Goal: Transaction & Acquisition: Purchase product/service

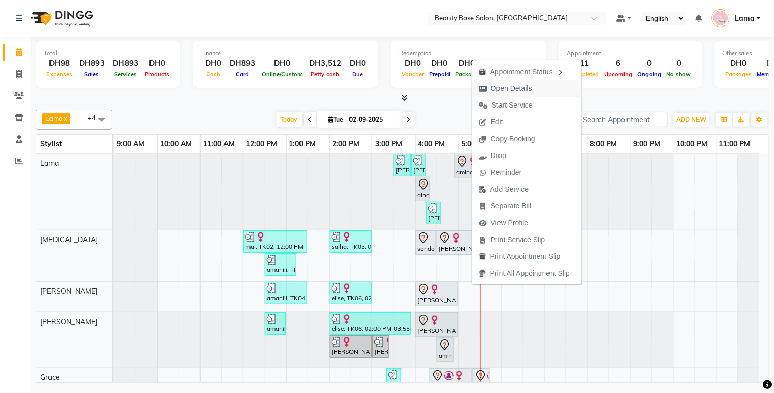
click at [516, 83] on span "Open Details" at bounding box center [511, 88] width 41 height 11
select select "7"
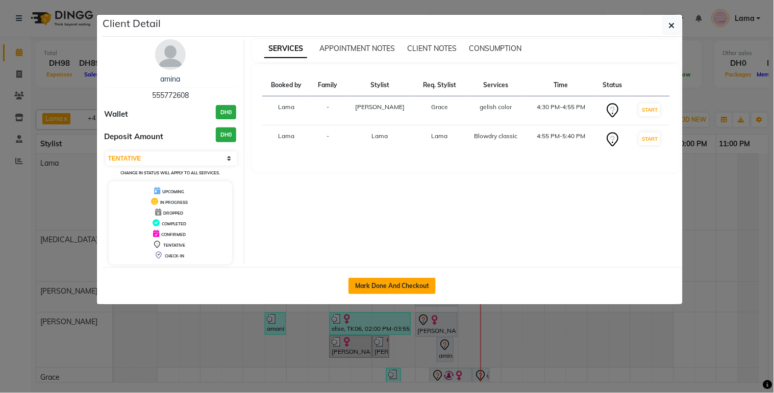
click at [411, 287] on button "Mark Done And Checkout" at bounding box center [391, 286] width 87 height 16
select select "service"
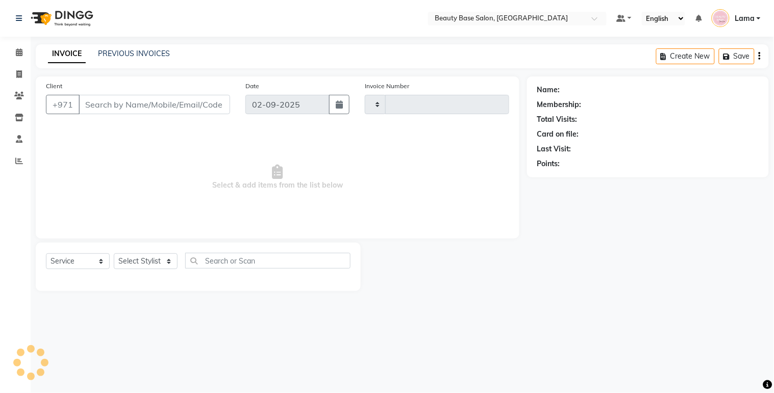
type input "2045"
select select "813"
type input "555772608"
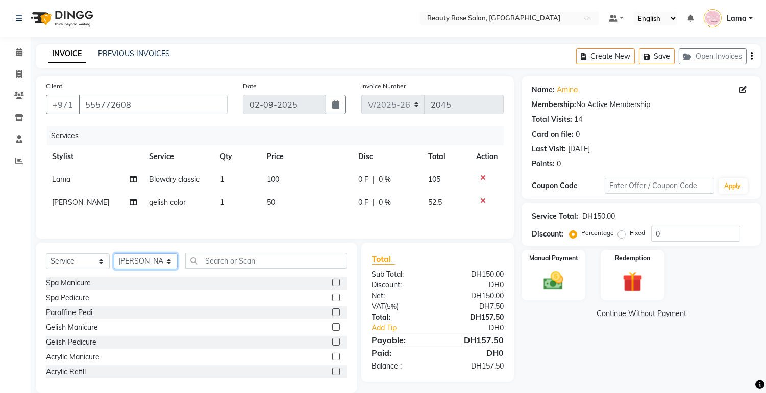
click at [155, 267] on select "Select Stylist Accounts [PERSON_NAME] [PERSON_NAME] [PERSON_NAME] Burula Ghizla…" at bounding box center [146, 262] width 64 height 16
select select "13437"
click at [114, 256] on select "Select Stylist Accounts [PERSON_NAME] [PERSON_NAME] [PERSON_NAME] Burula Ghizla…" at bounding box center [146, 262] width 64 height 16
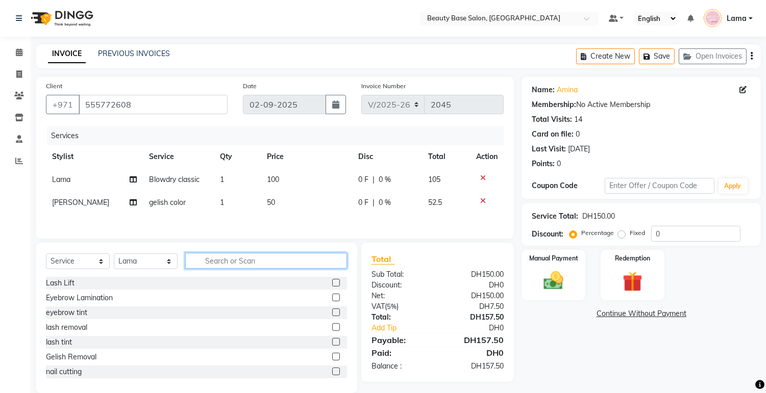
click at [240, 259] on input "text" at bounding box center [266, 261] width 162 height 16
type input "ey"
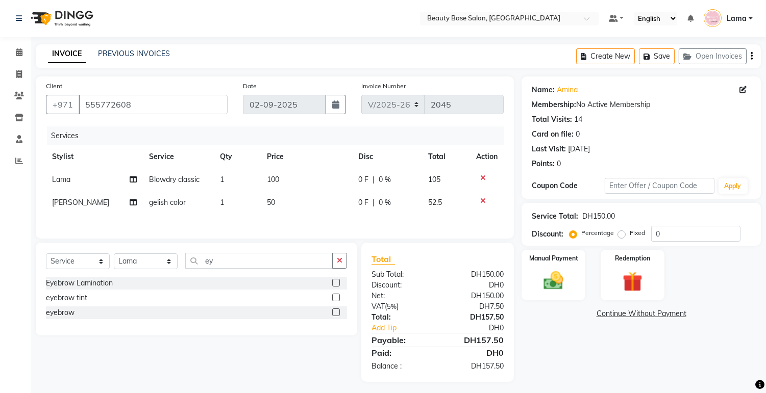
click at [335, 316] on label at bounding box center [336, 313] width 8 height 8
click at [335, 316] on input "checkbox" at bounding box center [335, 313] width 7 height 7
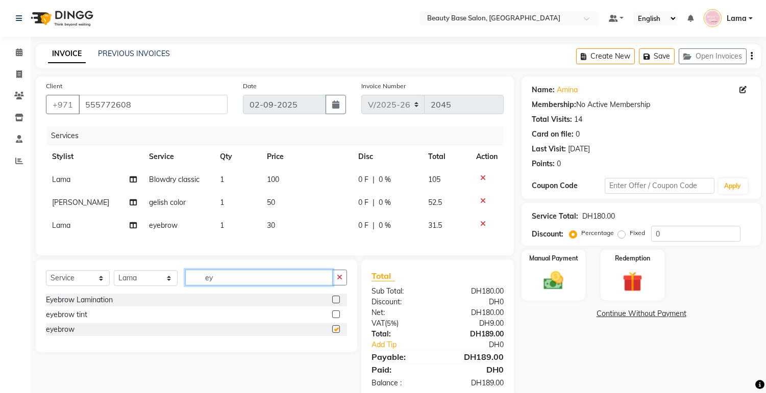
click at [309, 286] on input "ey" at bounding box center [258, 278] width 147 height 16
checkbox input "false"
type input "e"
type input "upp"
click at [337, 309] on div "upper lips" at bounding box center [196, 301] width 301 height 15
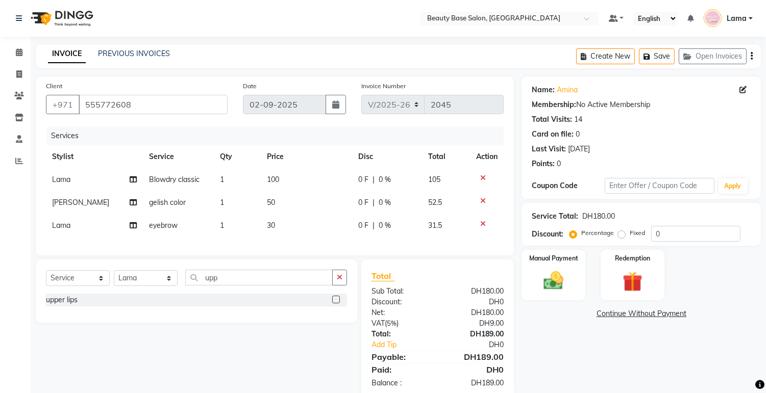
click at [337, 304] on label at bounding box center [336, 300] width 8 height 8
click at [337, 304] on input "checkbox" at bounding box center [335, 300] width 7 height 7
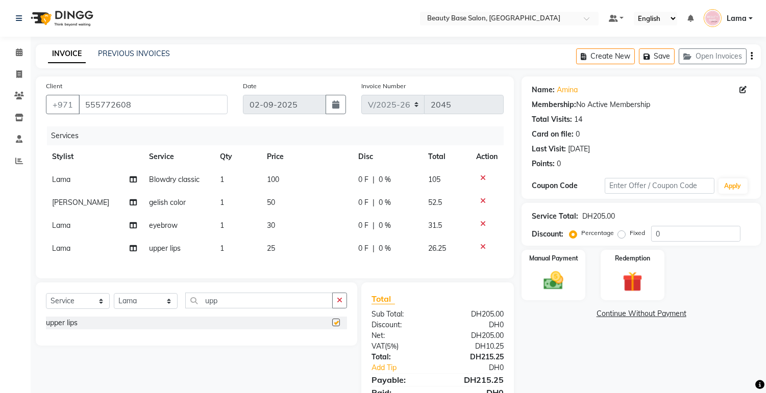
checkbox input "false"
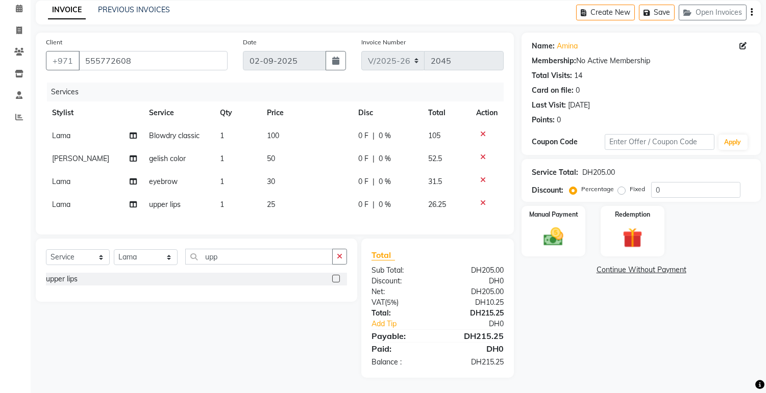
click at [611, 185] on label "Percentage" at bounding box center [597, 189] width 33 height 9
click at [578, 186] on input "Percentage" at bounding box center [574, 189] width 7 height 7
click at [646, 329] on div "Name: Amina Membership: No Active Membership Total Visits: 14 Card on file: 0 L…" at bounding box center [644, 205] width 247 height 345
click at [195, 133] on td "Blowdry classic" at bounding box center [178, 135] width 71 height 23
select select "13437"
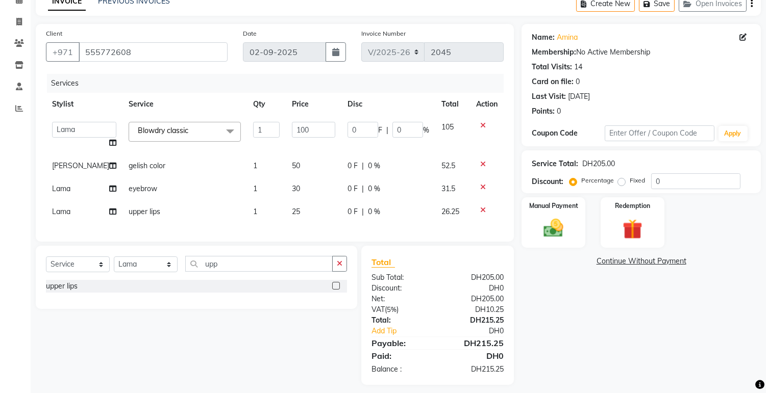
click at [192, 127] on span "Blowdry classic x" at bounding box center [185, 132] width 112 height 20
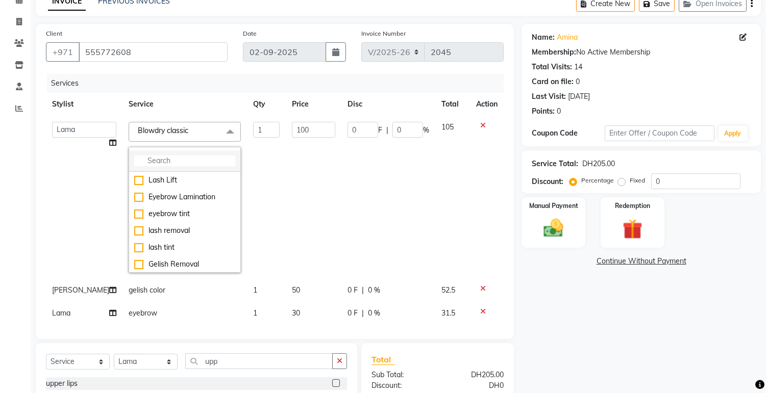
click at [186, 160] on input "multiselect-search" at bounding box center [184, 161] width 101 height 11
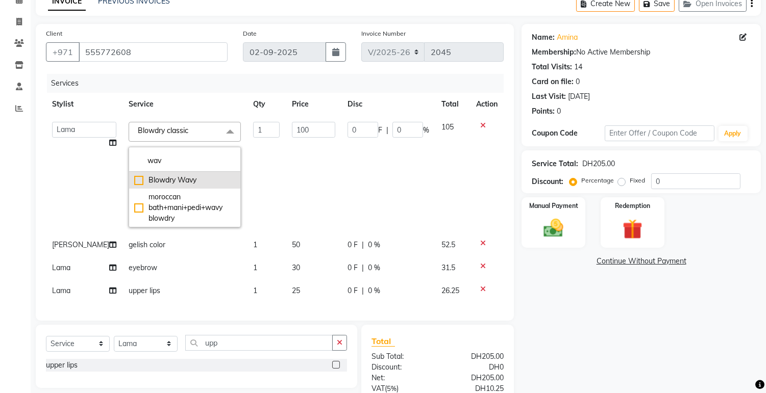
type input "wav"
click at [134, 178] on div "Blowdry Wavy" at bounding box center [184, 180] width 101 height 11
checkbox input "true"
type input "130"
click at [624, 333] on div "Name: Amina Membership: No Active Membership Total Visits: 14 Card on file: 0 L…" at bounding box center [644, 244] width 247 height 440
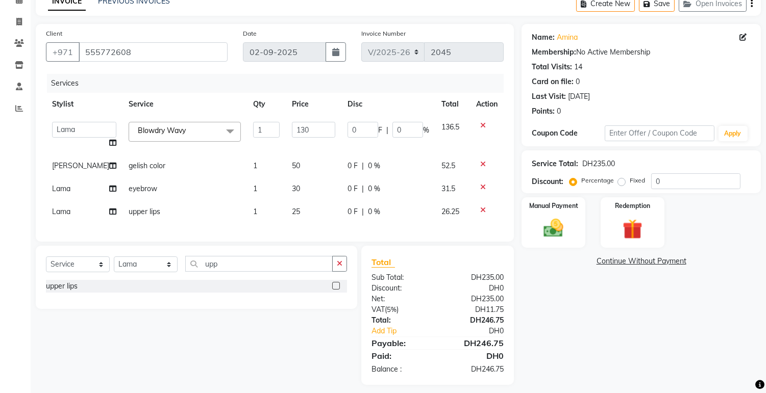
click at [629, 180] on label "Fixed" at bounding box center [636, 180] width 15 height 9
click at [621, 180] on input "Fixed" at bounding box center [623, 180] width 7 height 7
radio input "true"
click at [554, 228] on img at bounding box center [554, 229] width 34 height 24
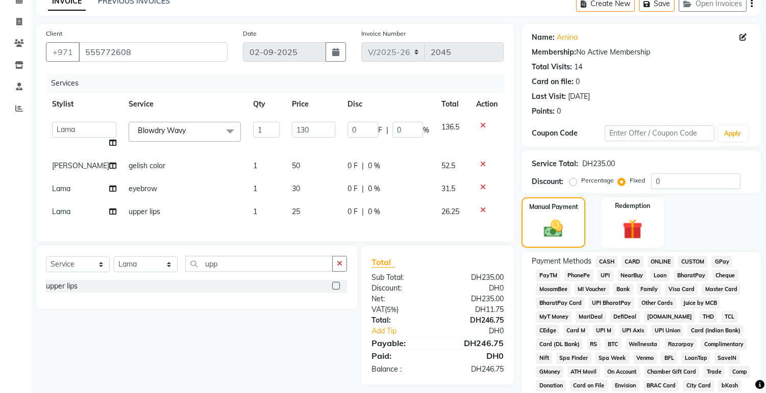
click at [632, 263] on span "CARD" at bounding box center [632, 262] width 22 height 12
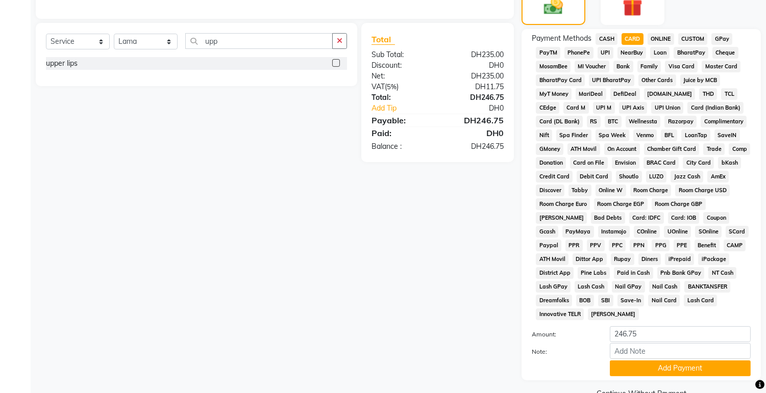
scroll to position [301, 0]
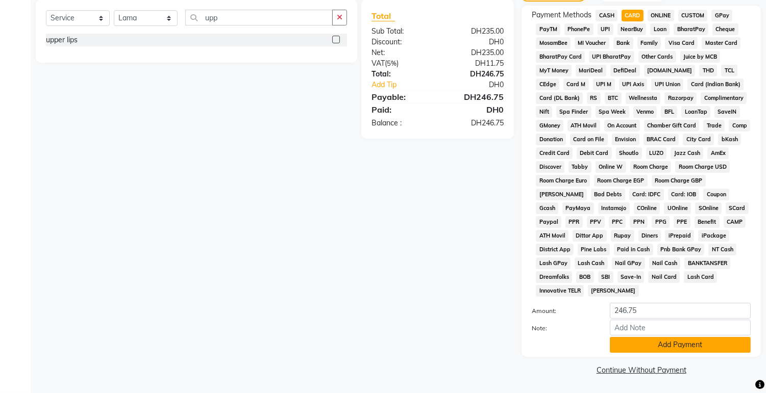
click at [666, 349] on button "Add Payment" at bounding box center [680, 345] width 141 height 16
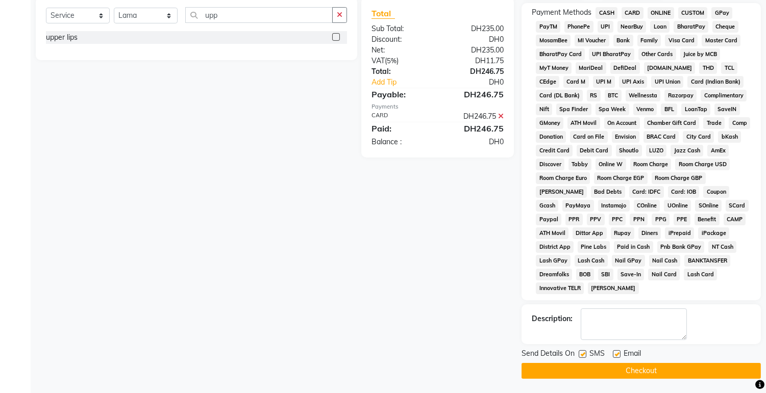
scroll to position [305, 0]
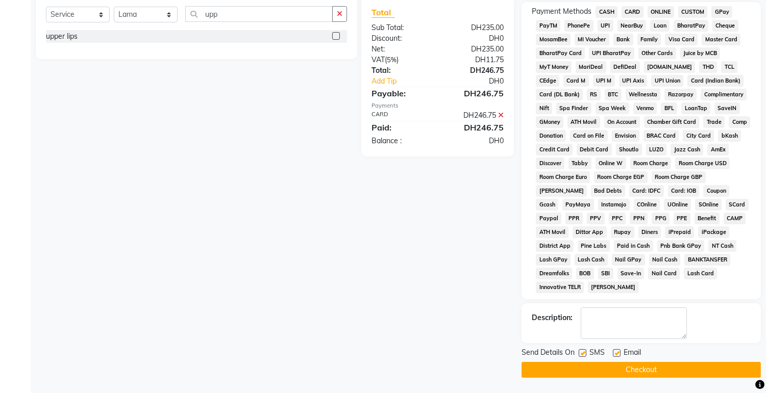
click at [667, 375] on button "Checkout" at bounding box center [640, 370] width 239 height 16
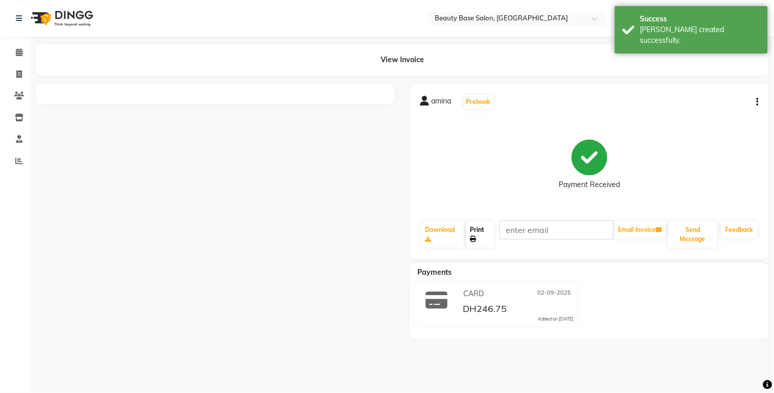
click at [481, 238] on link "Print" at bounding box center [480, 234] width 28 height 27
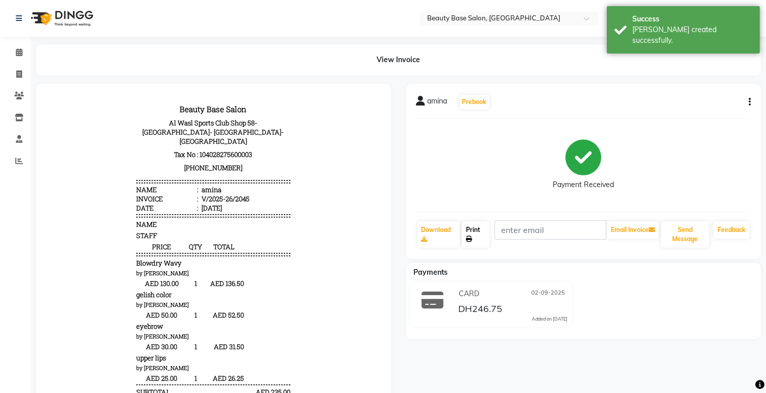
click at [466, 223] on link "Print" at bounding box center [476, 234] width 28 height 27
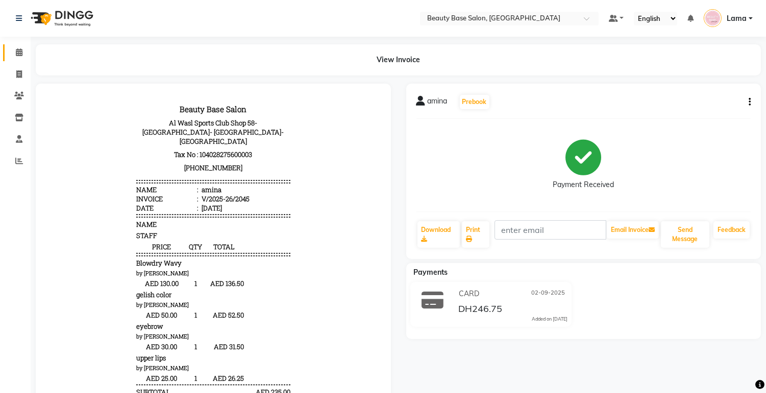
click at [23, 57] on span at bounding box center [19, 53] width 18 height 12
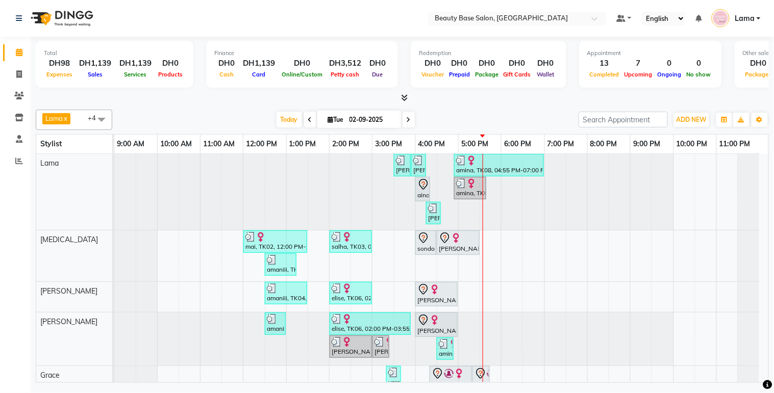
click at [423, 184] on icon at bounding box center [423, 185] width 12 height 12
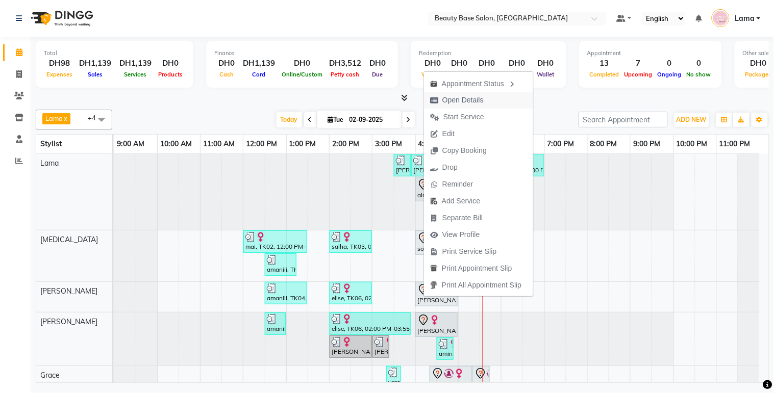
click at [478, 96] on span "Open Details" at bounding box center [462, 100] width 41 height 11
select select "7"
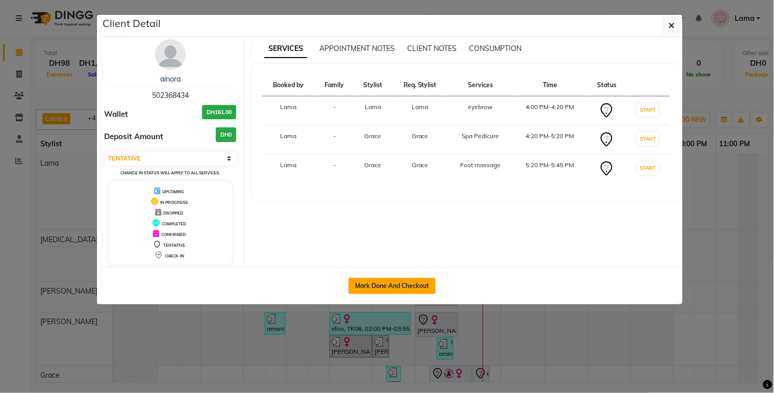
click at [419, 287] on button "Mark Done And Checkout" at bounding box center [391, 286] width 87 height 16
select select "service"
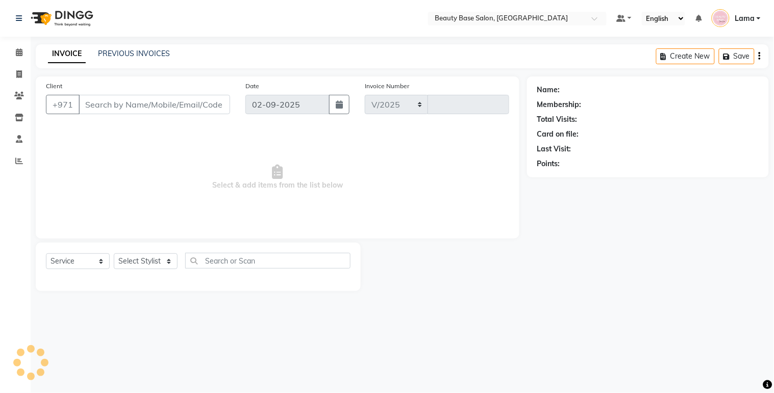
select select "813"
type input "2046"
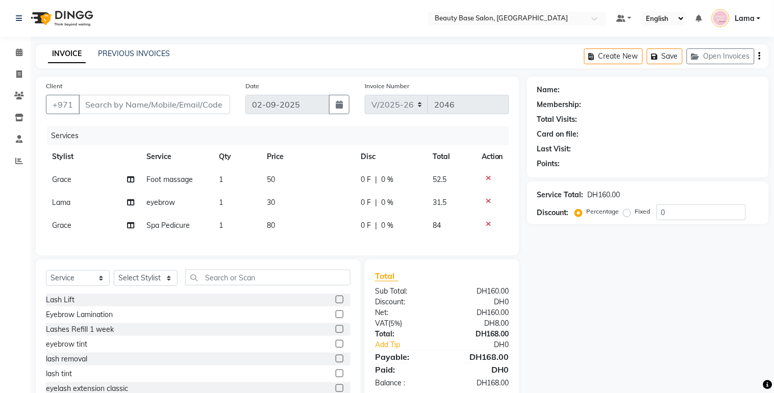
type input "502368434"
select select "54542"
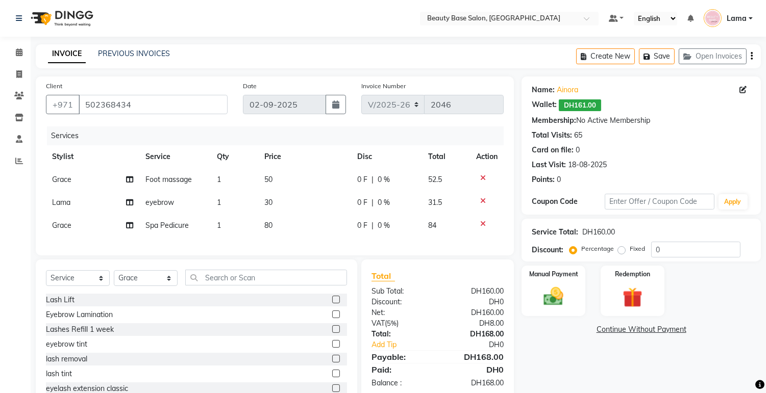
click at [231, 181] on td "1" at bounding box center [234, 179] width 47 height 23
select select "54542"
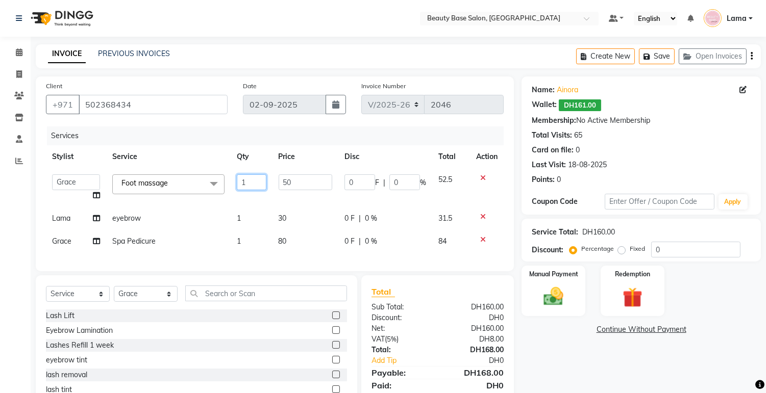
click at [256, 185] on input "1" at bounding box center [251, 182] width 29 height 16
type input "2"
click at [585, 370] on div "Name: [PERSON_NAME]: DH161.00 Membership: No Active Membership Total Visits: 65…" at bounding box center [644, 251] width 247 height 349
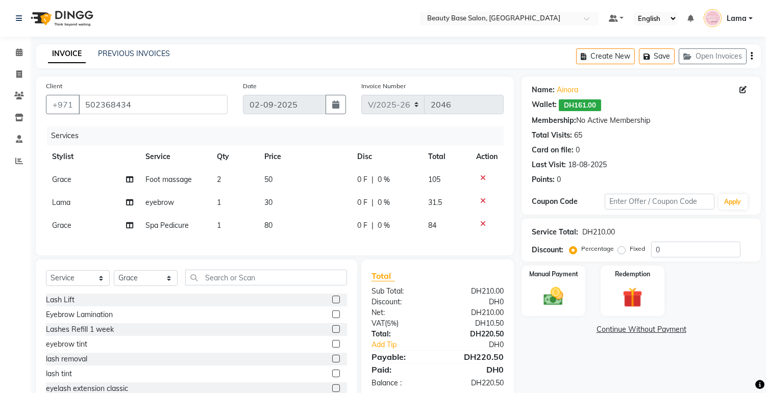
click at [483, 200] on icon at bounding box center [483, 200] width 6 height 7
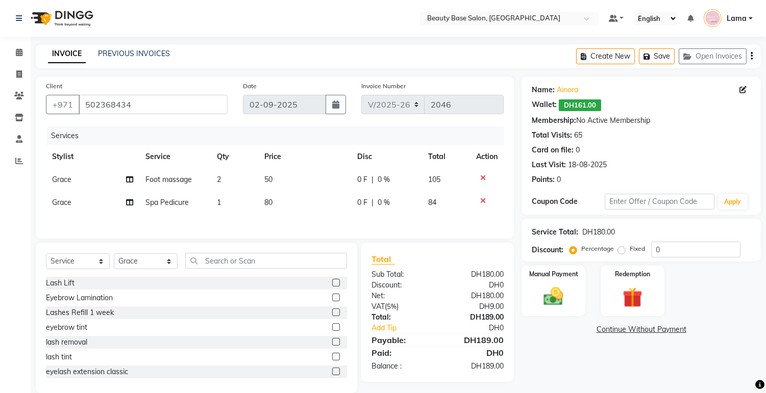
click at [632, 252] on label "Fixed" at bounding box center [636, 248] width 15 height 9
click at [627, 252] on input "Fixed" at bounding box center [623, 248] width 7 height 7
radio input "true"
click at [567, 297] on img at bounding box center [554, 297] width 34 height 24
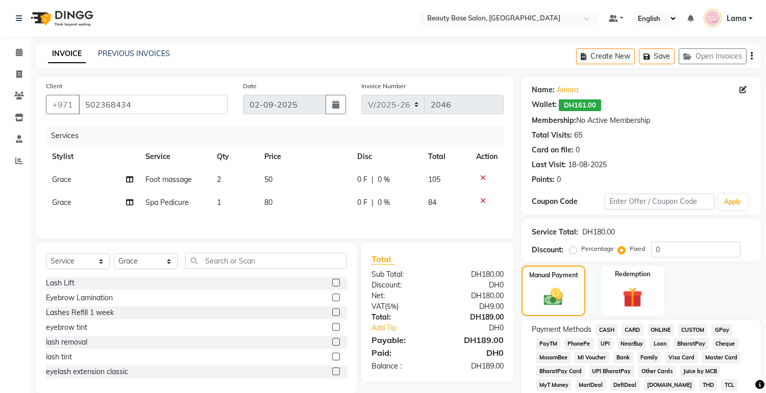
click at [636, 329] on span "CARD" at bounding box center [632, 330] width 22 height 12
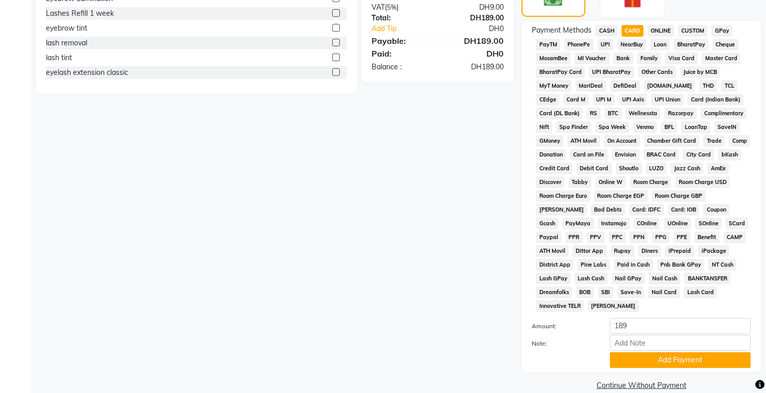
scroll to position [317, 0]
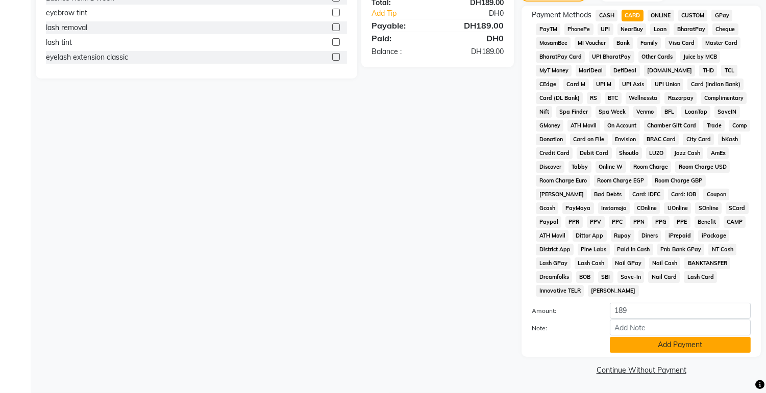
click at [662, 348] on button "Add Payment" at bounding box center [680, 345] width 141 height 16
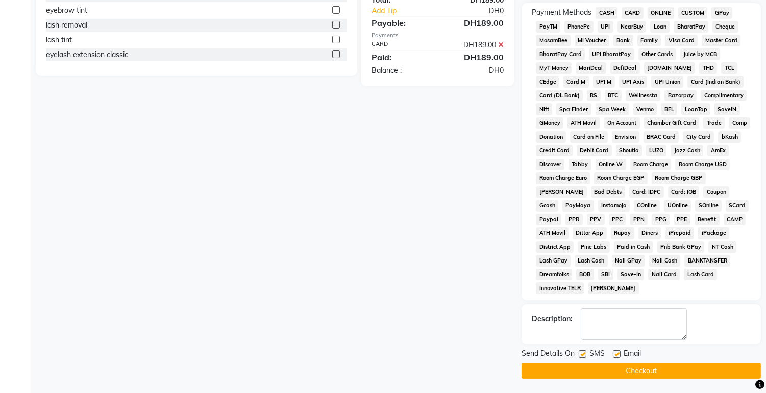
click at [676, 379] on button "Checkout" at bounding box center [640, 371] width 239 height 16
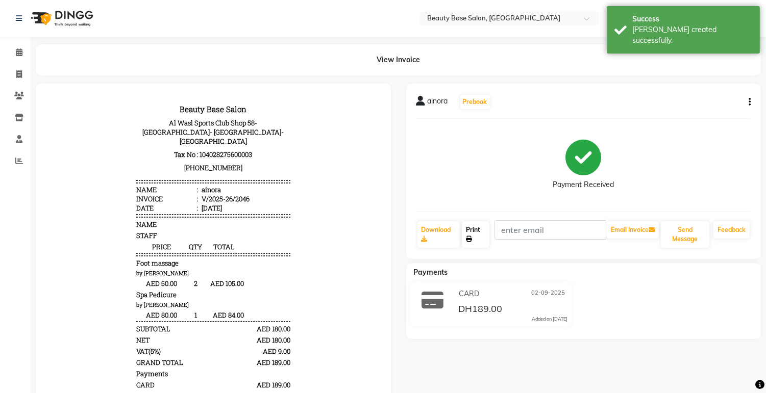
click at [471, 231] on link "Print" at bounding box center [476, 234] width 28 height 27
click at [16, 50] on icon at bounding box center [19, 52] width 7 height 8
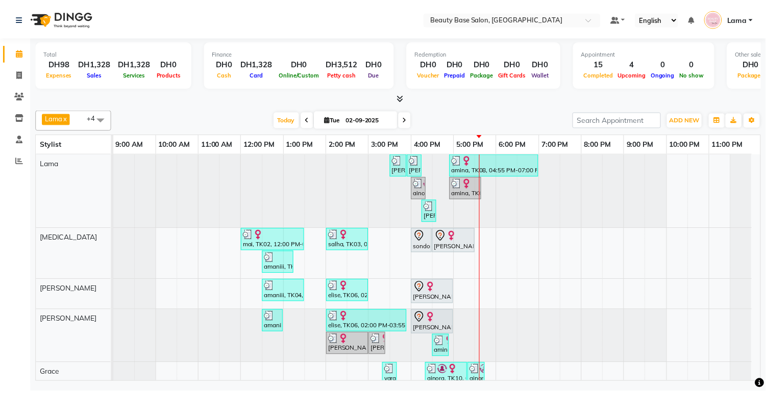
scroll to position [18, 0]
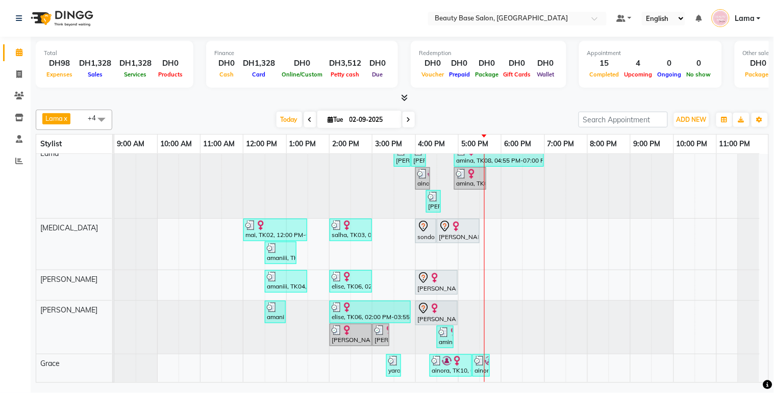
click at [433, 193] on div "[PERSON_NAME] new, TK09, 04:15 PM-04:30 PM, [GEOGRAPHIC_DATA]" at bounding box center [433, 201] width 13 height 19
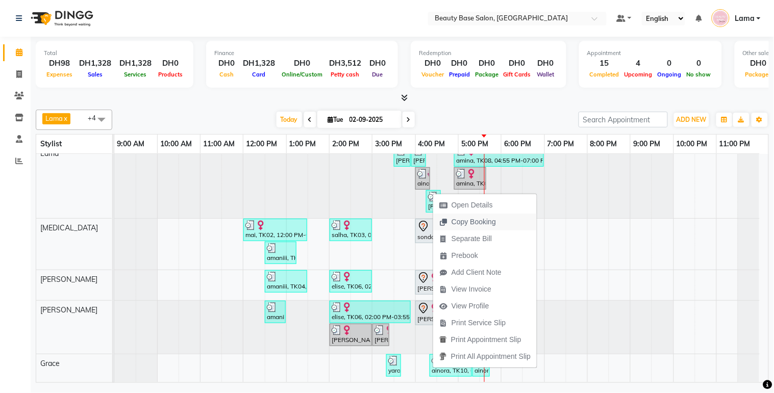
click at [466, 223] on span "Copy Booking" at bounding box center [473, 222] width 44 height 11
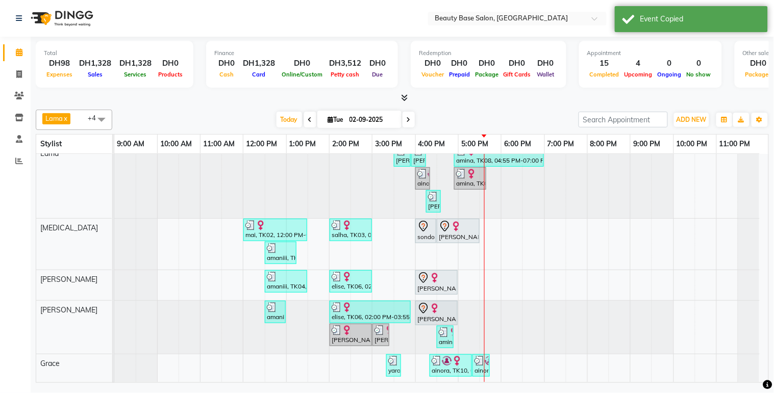
click at [434, 198] on div "[PERSON_NAME] new, TK09, 04:15 PM-04:30 PM, [GEOGRAPHIC_DATA]" at bounding box center [433, 201] width 13 height 19
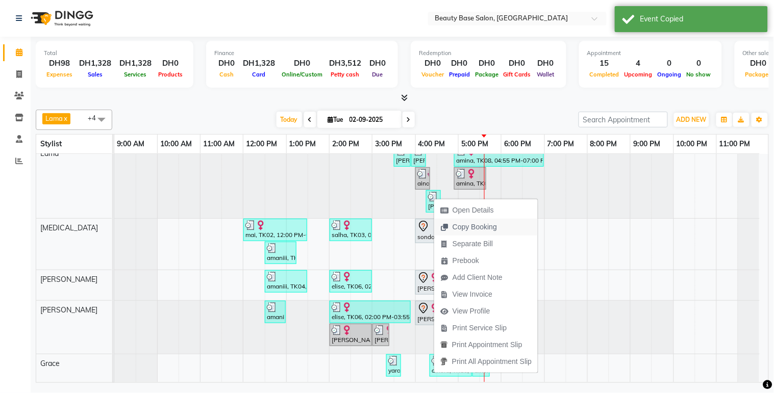
click at [457, 228] on span "Copy Booking" at bounding box center [474, 227] width 44 height 11
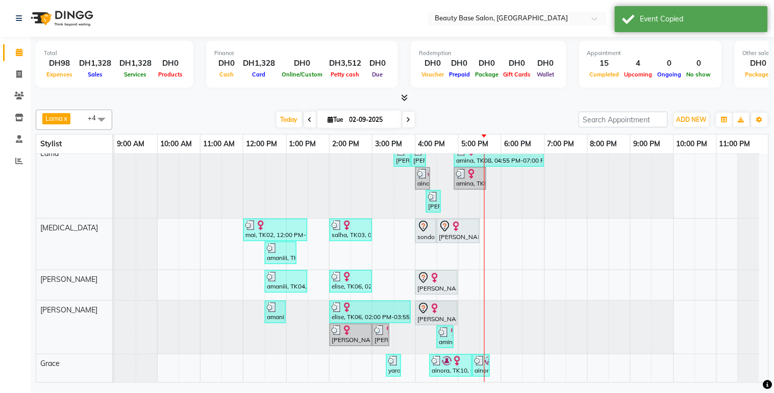
click at [436, 194] on div "[PERSON_NAME] new, TK09, 04:15 PM-04:30 PM, [GEOGRAPHIC_DATA]" at bounding box center [433, 201] width 13 height 19
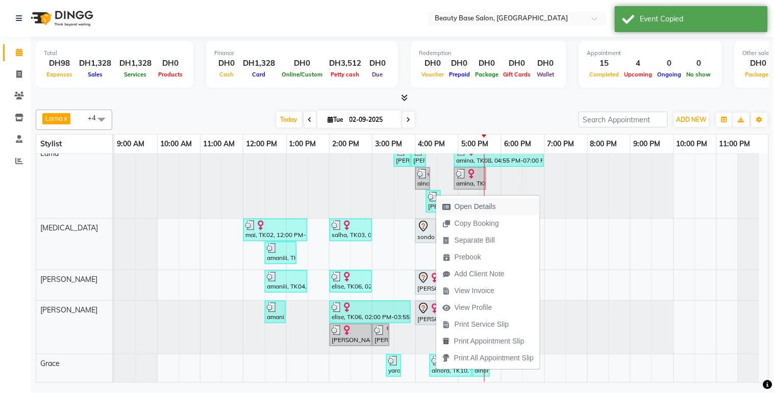
click at [478, 207] on span "Open Details" at bounding box center [475, 206] width 41 height 11
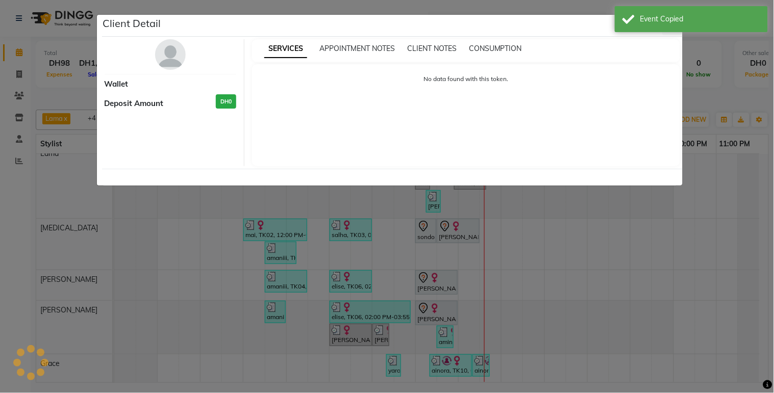
select select "3"
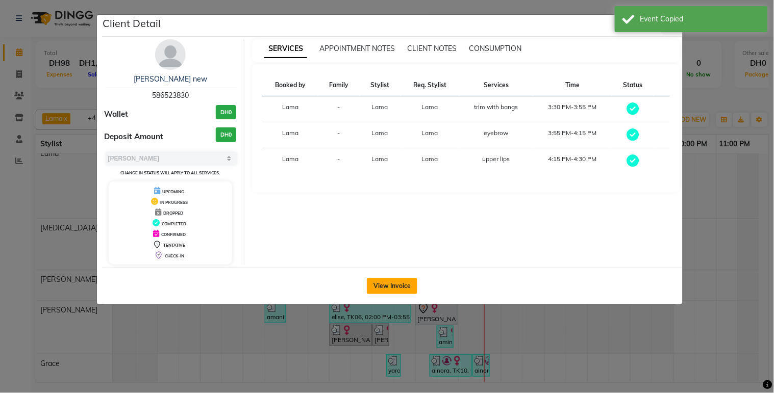
click at [402, 279] on button "View Invoice" at bounding box center [392, 286] width 51 height 16
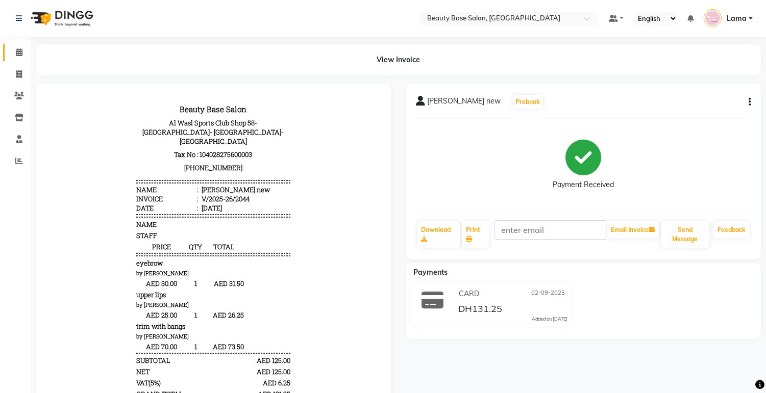
click at [11, 54] on span at bounding box center [19, 53] width 18 height 12
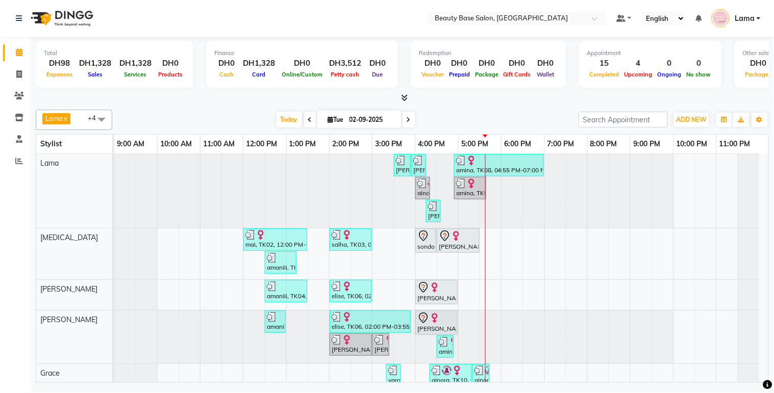
click at [423, 246] on div "sondos, TK05, 04:00 PM-04:30 PM, Blowdry Wavy" at bounding box center [425, 240] width 19 height 21
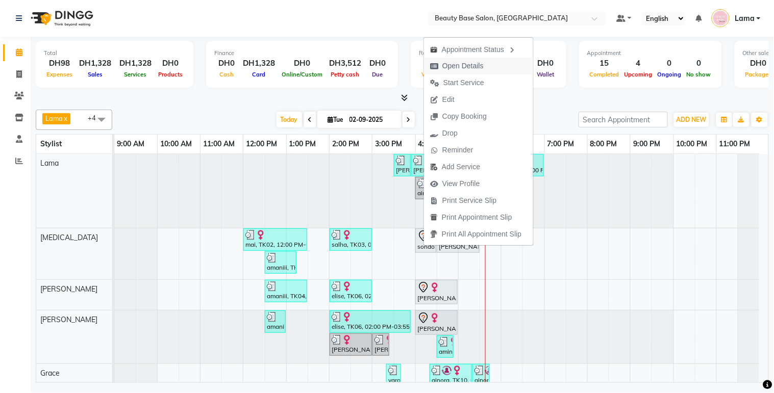
click at [480, 65] on span "Open Details" at bounding box center [462, 66] width 41 height 11
select select "7"
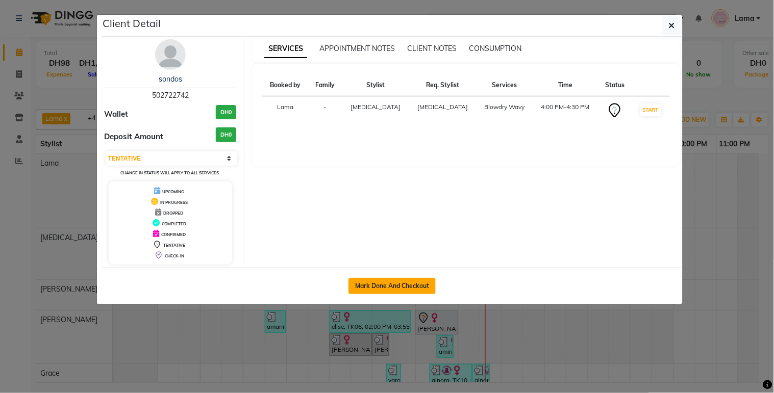
click at [384, 285] on button "Mark Done And Checkout" at bounding box center [391, 286] width 87 height 16
select select "service"
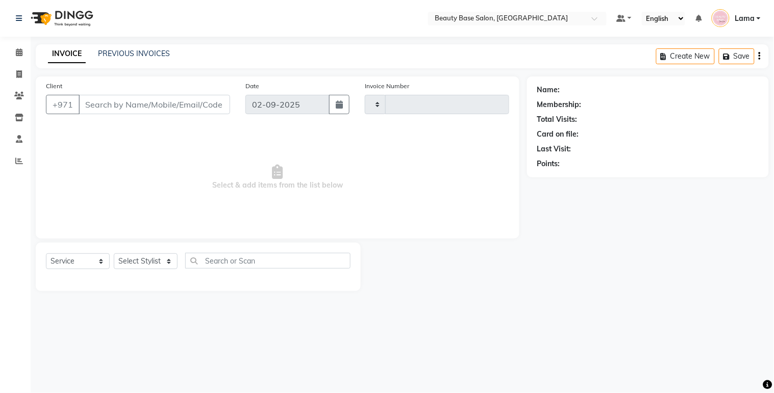
type input "2047"
select select "813"
type input "502722742"
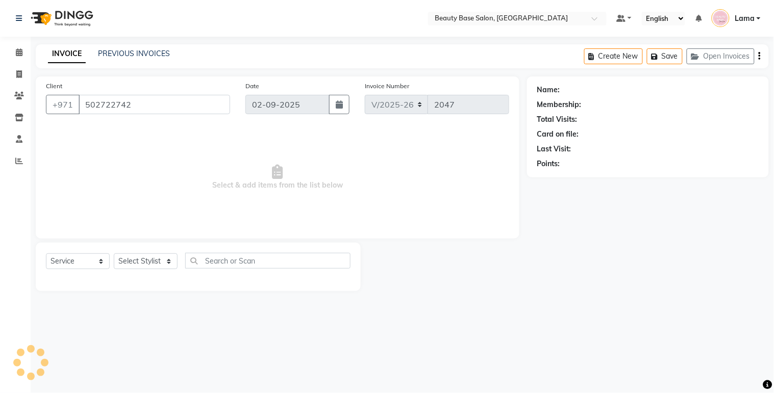
select select "49318"
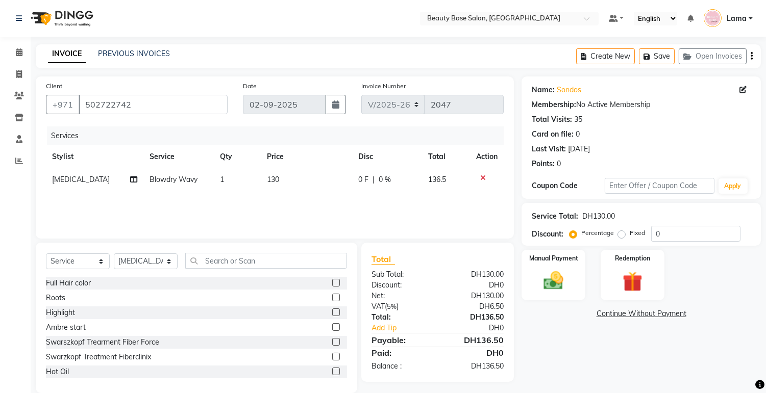
click at [629, 238] on label "Fixed" at bounding box center [636, 233] width 15 height 9
click at [620, 237] on input "Fixed" at bounding box center [623, 233] width 7 height 7
radio input "true"
click at [564, 280] on img at bounding box center [554, 281] width 34 height 24
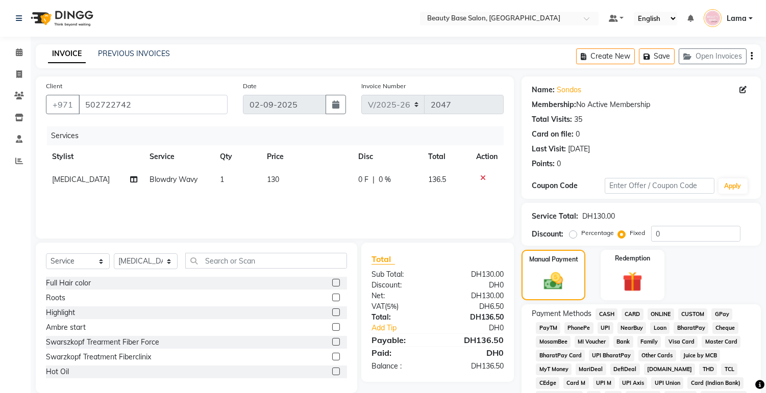
click at [634, 317] on span "CARD" at bounding box center [632, 315] width 22 height 12
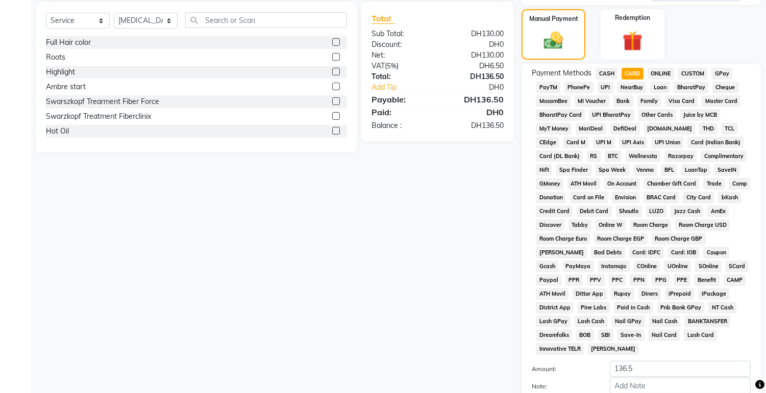
scroll to position [301, 0]
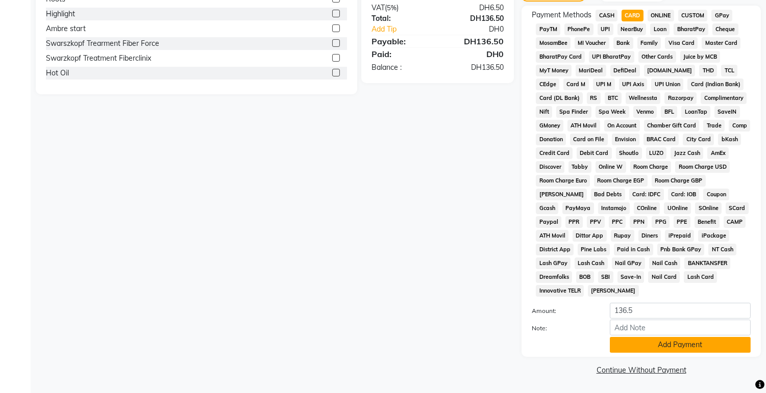
click at [664, 348] on button "Add Payment" at bounding box center [680, 345] width 141 height 16
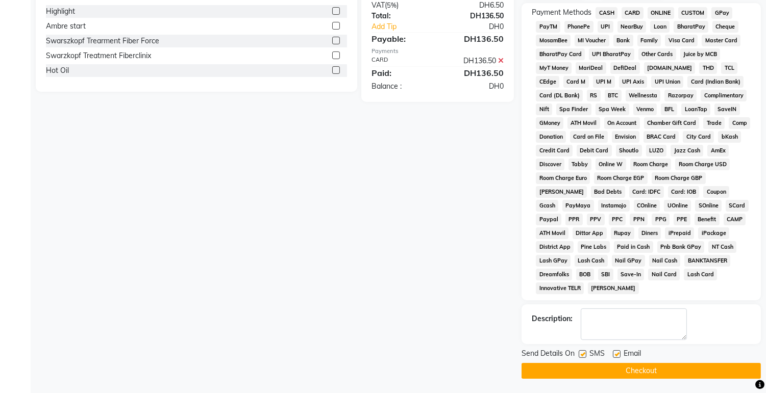
click at [677, 378] on button "Checkout" at bounding box center [640, 371] width 239 height 16
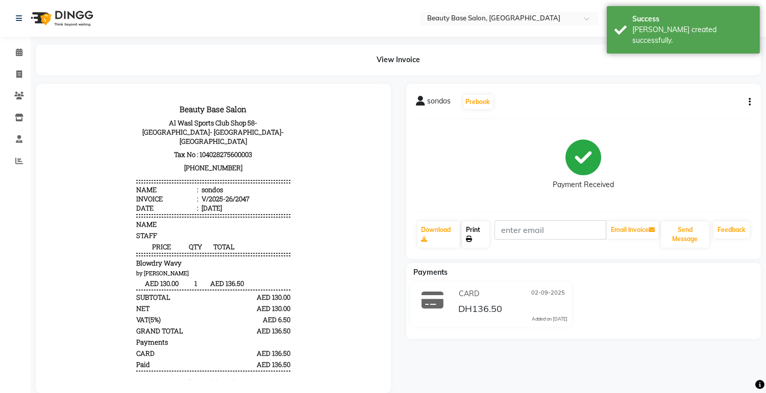
click at [481, 235] on link "Print" at bounding box center [476, 234] width 28 height 27
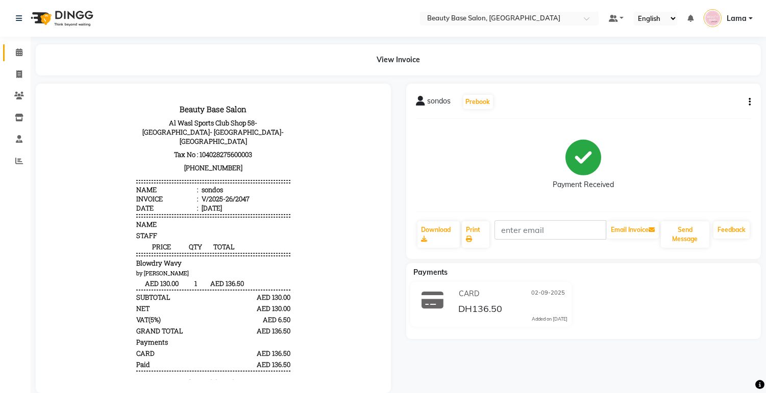
click at [19, 52] on icon at bounding box center [19, 52] width 7 height 8
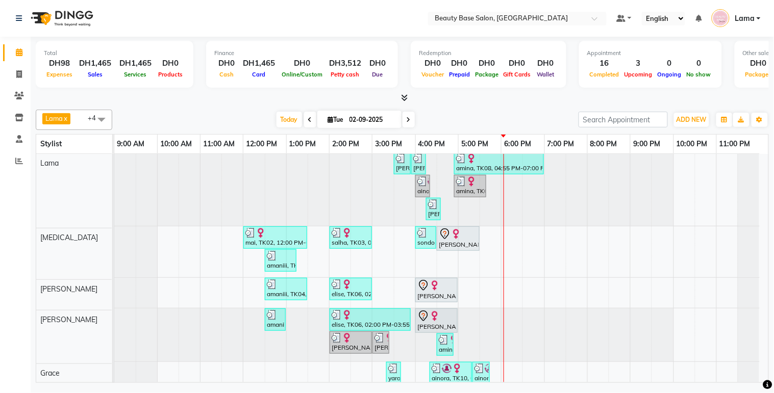
scroll to position [2, 0]
